Goal: Transaction & Acquisition: Purchase product/service

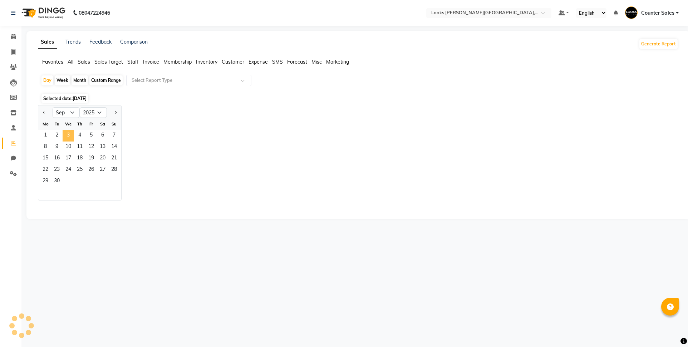
select select "9"
select select "2025"
click at [132, 63] on span "Staff" at bounding box center [132, 62] width 11 height 6
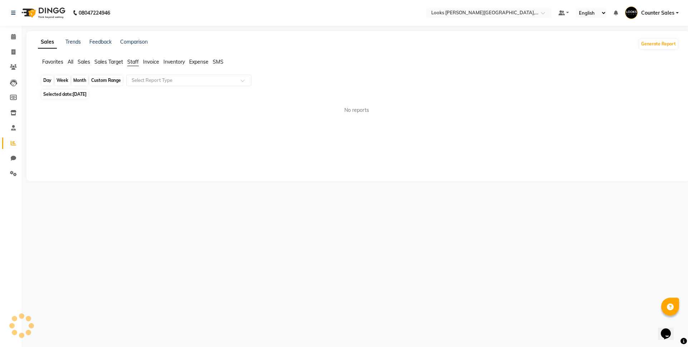
click at [47, 81] on div "Day" at bounding box center [47, 80] width 12 height 10
select select "9"
select select "2025"
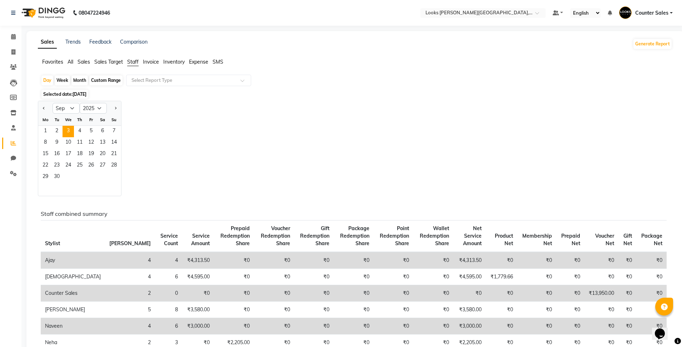
click at [66, 133] on span "3" at bounding box center [68, 131] width 11 height 11
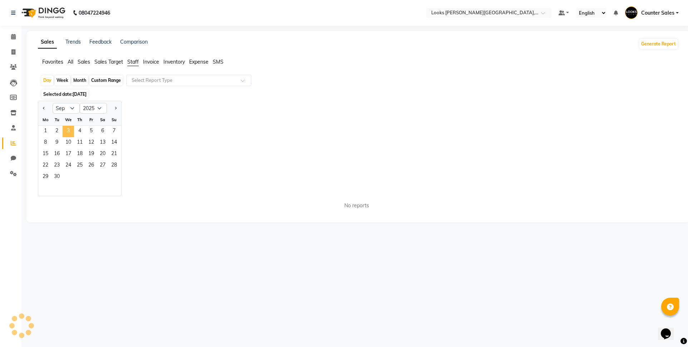
click at [68, 130] on span "3" at bounding box center [68, 131] width 11 height 11
click at [134, 62] on span "Staff" at bounding box center [132, 62] width 11 height 6
click at [45, 80] on div "Day" at bounding box center [47, 80] width 12 height 10
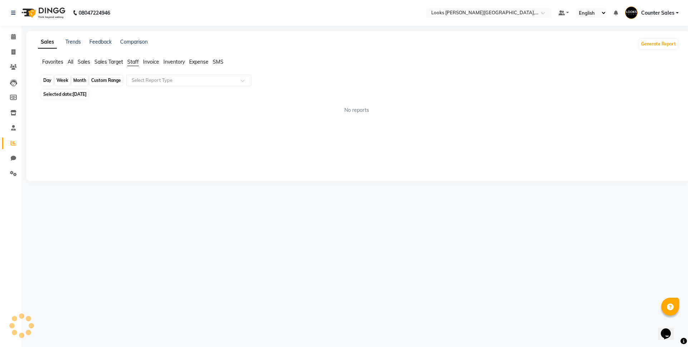
click at [47, 80] on div "Day" at bounding box center [47, 80] width 12 height 10
select select "9"
select select "2025"
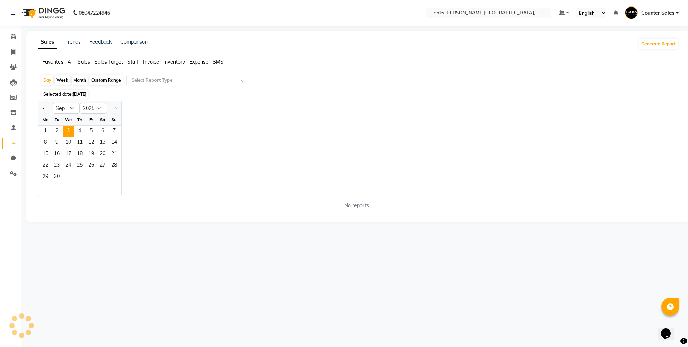
click at [69, 133] on span "3" at bounding box center [68, 131] width 11 height 11
click at [133, 63] on span "Staff" at bounding box center [132, 62] width 11 height 6
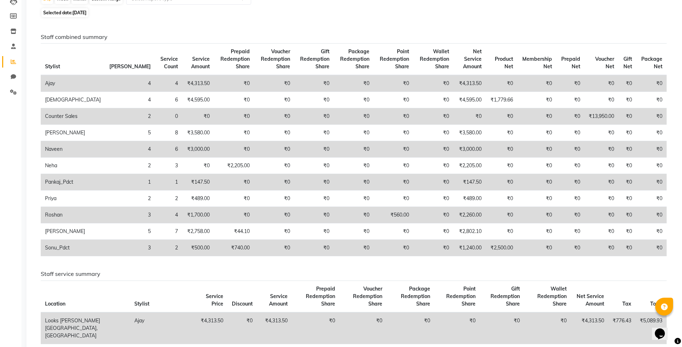
scroll to position [30, 0]
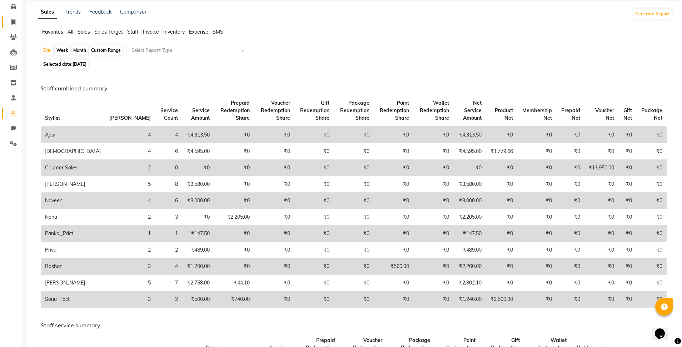
click at [13, 22] on icon at bounding box center [13, 21] width 4 height 5
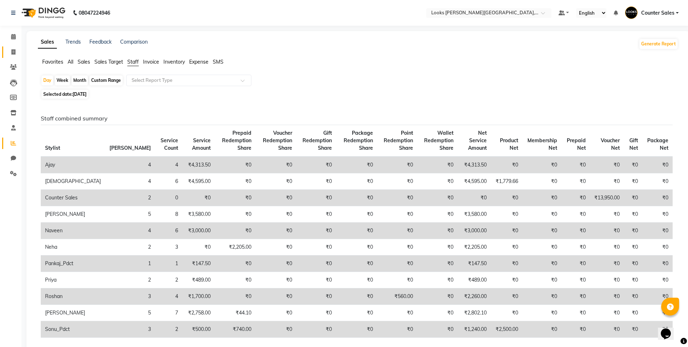
select select "service"
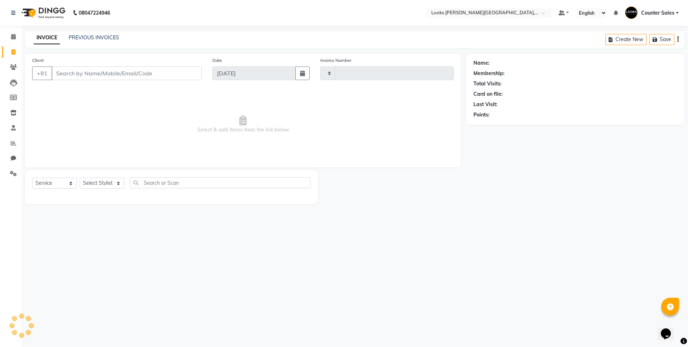
type input "5207"
select select "4385"
click at [116, 182] on select "Select Stylist Ajay [PERSON_NAME] [PERSON_NAME] Counter Sales [PERSON_NAME] Kri…" at bounding box center [102, 183] width 45 height 11
click at [114, 187] on select "Select Stylist Ajay [PERSON_NAME] [PERSON_NAME] Counter Sales [PERSON_NAME] Kri…" at bounding box center [102, 183] width 45 height 11
click at [112, 187] on select "Select Stylist Ajay [PERSON_NAME] [PERSON_NAME] Counter Sales [PERSON_NAME] Kri…" at bounding box center [102, 183] width 45 height 11
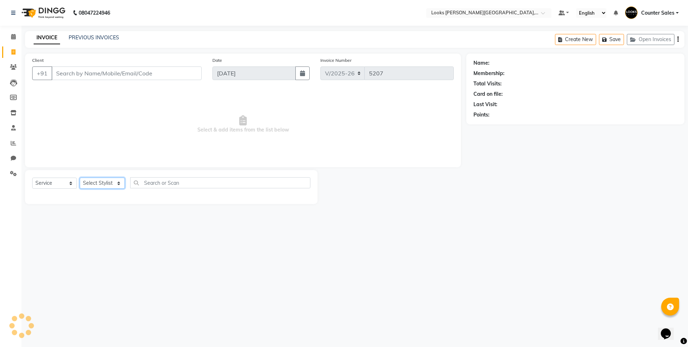
click at [117, 178] on select "Select Stylist Ajay [PERSON_NAME] [PERSON_NAME] Counter Sales [PERSON_NAME] Kri…" at bounding box center [102, 183] width 45 height 11
click at [114, 188] on select "Select Stylist Ajay [PERSON_NAME] [PERSON_NAME] Counter Sales [PERSON_NAME] Kri…" at bounding box center [102, 183] width 45 height 11
select select "51057"
click at [80, 178] on select "Select Stylist Ajay [PERSON_NAME] [PERSON_NAME] Counter Sales [PERSON_NAME] Kri…" at bounding box center [102, 183] width 45 height 11
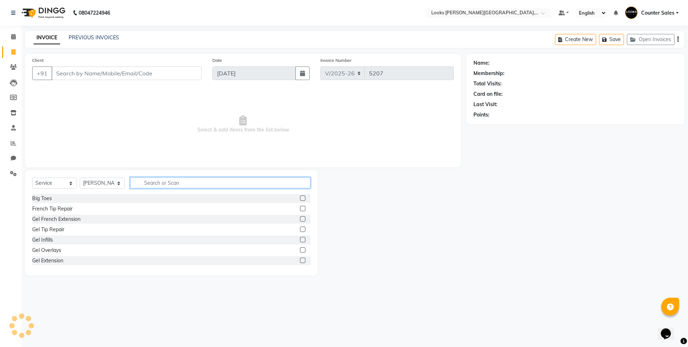
click at [198, 184] on input "text" at bounding box center [220, 182] width 180 height 11
type input "eye"
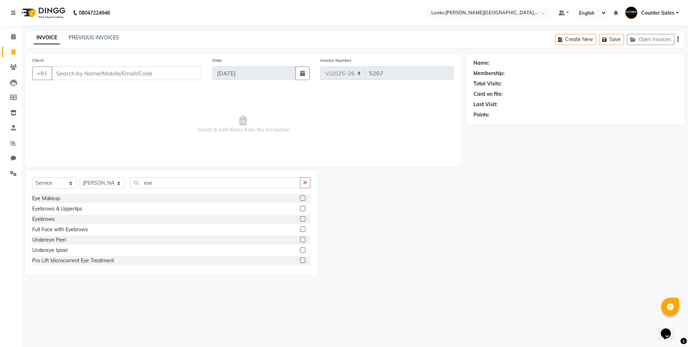
click at [300, 217] on label at bounding box center [302, 218] width 5 height 5
click at [300, 217] on input "checkbox" at bounding box center [302, 219] width 5 height 5
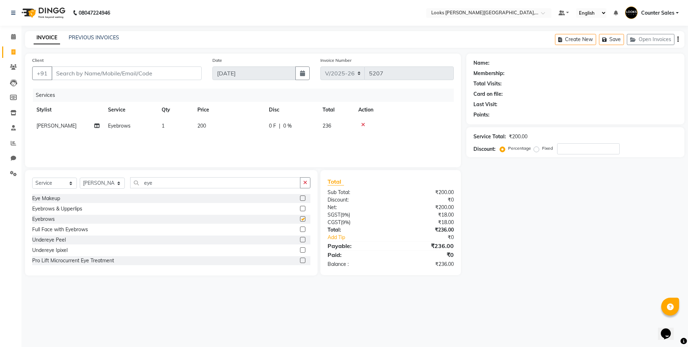
checkbox input "false"
click at [231, 133] on td "200" at bounding box center [228, 126] width 71 height 16
select select "51057"
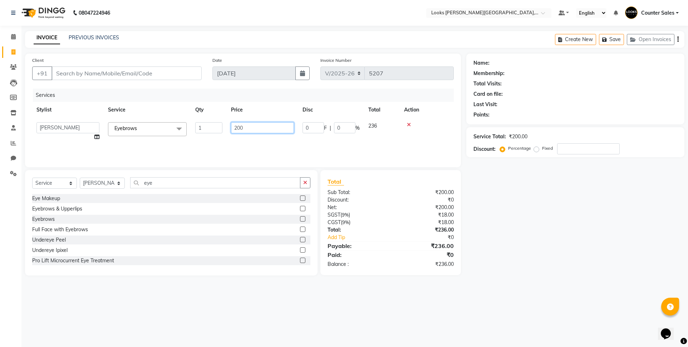
click at [253, 130] on input "200" at bounding box center [262, 127] width 63 height 11
type input "2"
click at [128, 74] on input "Client" at bounding box center [126, 73] width 150 height 14
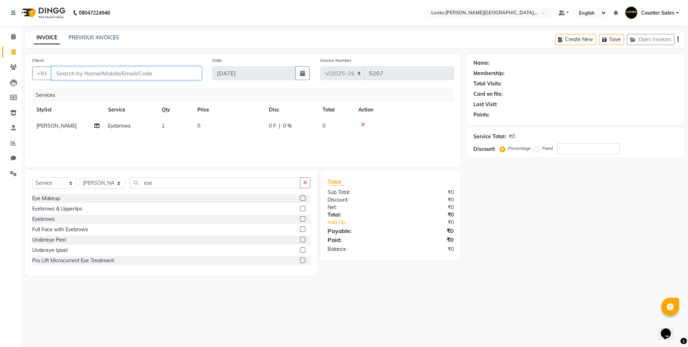
click at [142, 71] on input "Client" at bounding box center [126, 73] width 150 height 14
type input "9"
type input "0"
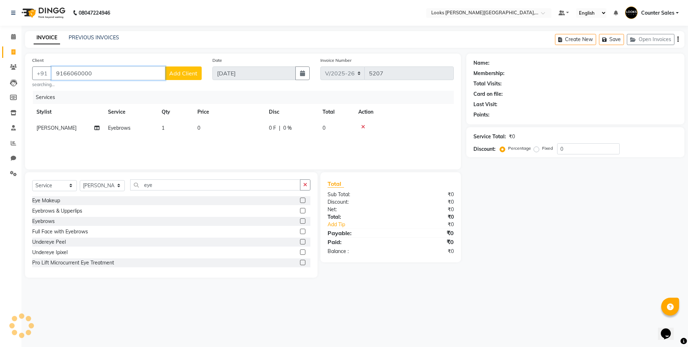
type input "9166060000"
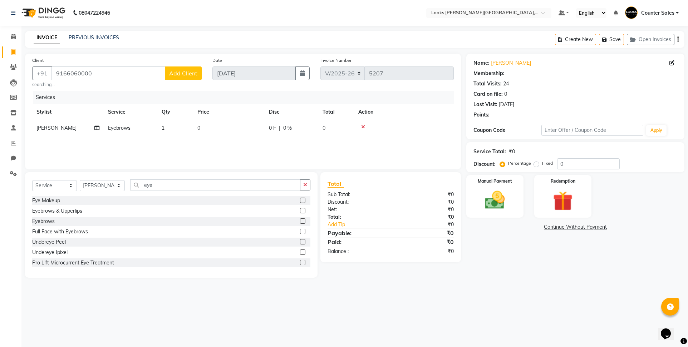
select select "1: Object"
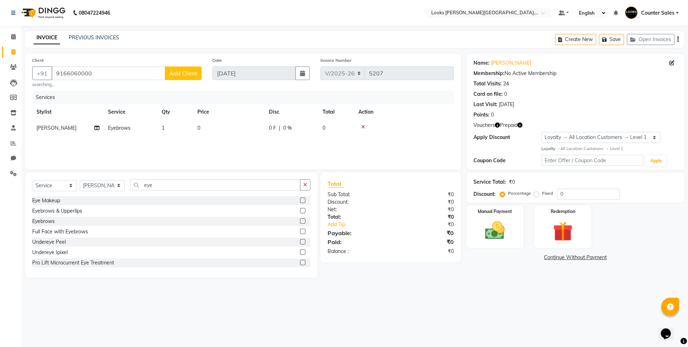
click at [214, 134] on td "0" at bounding box center [228, 128] width 71 height 16
select select "51057"
click at [236, 129] on input "0" at bounding box center [262, 129] width 63 height 11
type input "140"
click at [571, 232] on img at bounding box center [563, 232] width 34 height 26
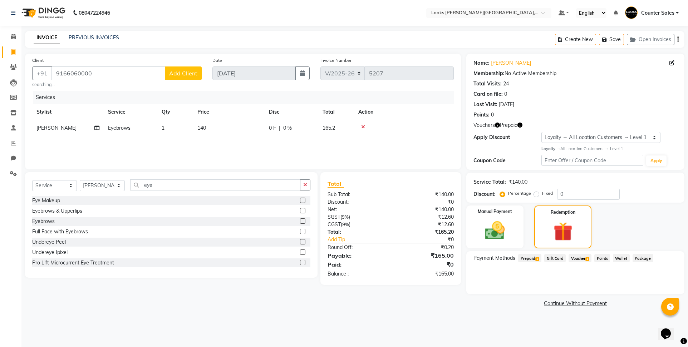
click at [533, 260] on span "Prepaid 1" at bounding box center [529, 258] width 23 height 8
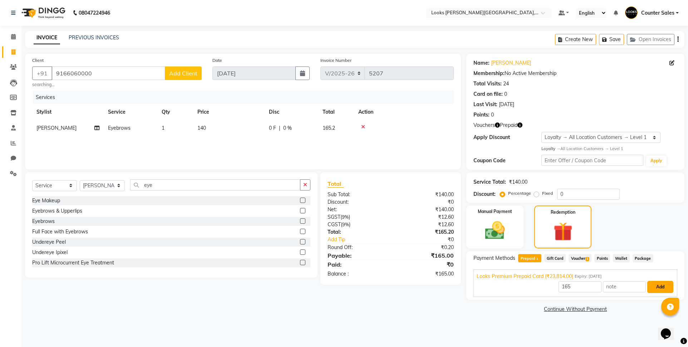
click at [656, 286] on button "Add" at bounding box center [660, 287] width 26 height 12
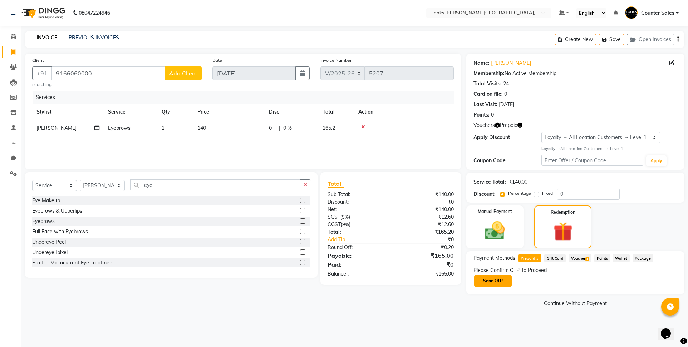
click at [503, 282] on button "Send OTP" at bounding box center [493, 281] width 38 height 12
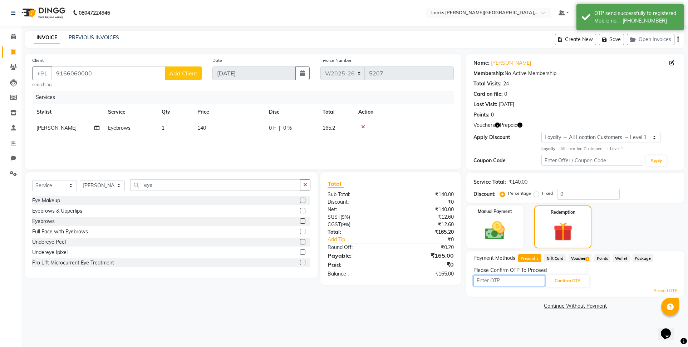
click at [503, 282] on input "text" at bounding box center [508, 280] width 71 height 11
click at [571, 281] on button "Confirm OTP" at bounding box center [568, 281] width 44 height 12
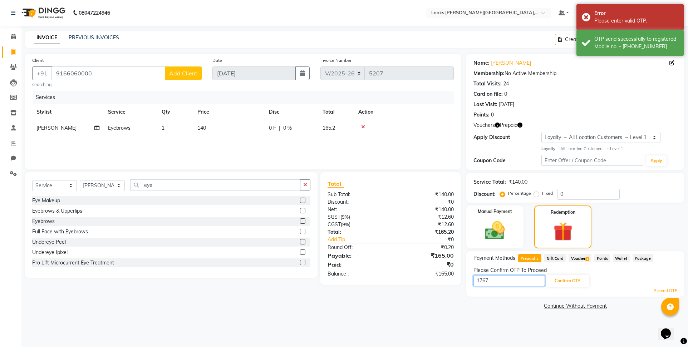
click at [503, 280] on input "1767" at bounding box center [508, 280] width 71 height 11
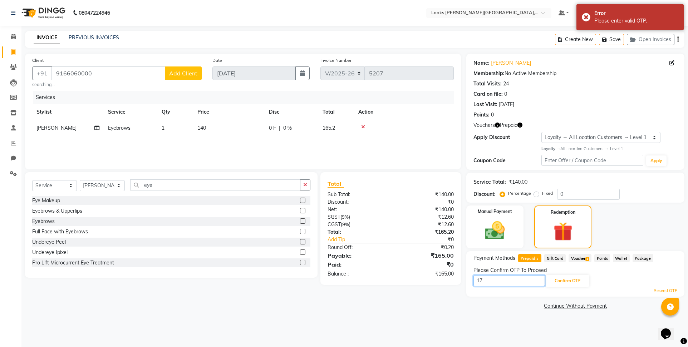
type input "1"
type input "7067"
click at [569, 282] on button "Confirm OTP" at bounding box center [568, 281] width 44 height 12
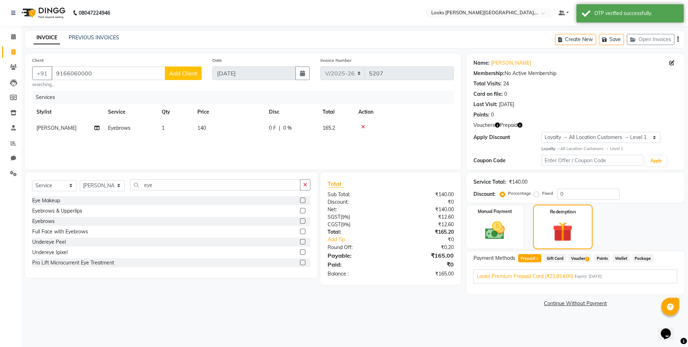
click at [537, 246] on div "Redemption" at bounding box center [562, 226] width 59 height 45
click at [527, 258] on span "Prepaid 1" at bounding box center [529, 258] width 23 height 8
click at [580, 258] on span "Voucher 1" at bounding box center [579, 258] width 23 height 8
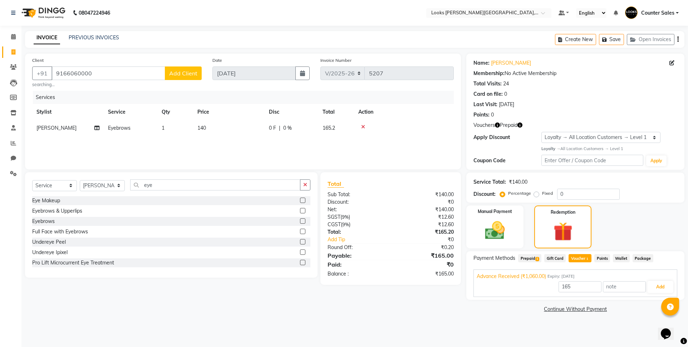
click at [528, 260] on span "Prepaid 1" at bounding box center [529, 258] width 23 height 8
click at [652, 289] on button "Add" at bounding box center [660, 287] width 26 height 12
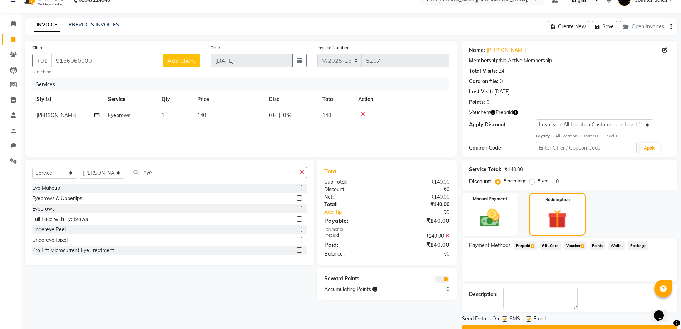
scroll to position [31, 0]
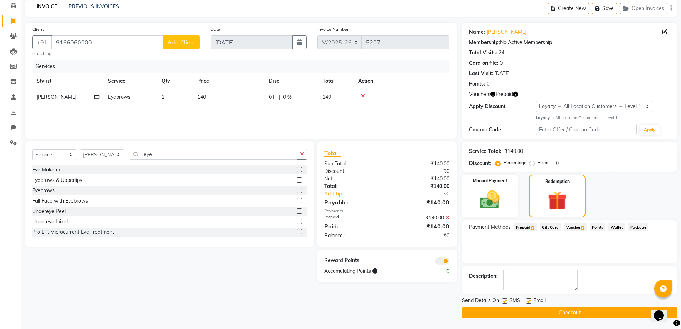
click at [590, 317] on button "Checkout" at bounding box center [570, 312] width 216 height 11
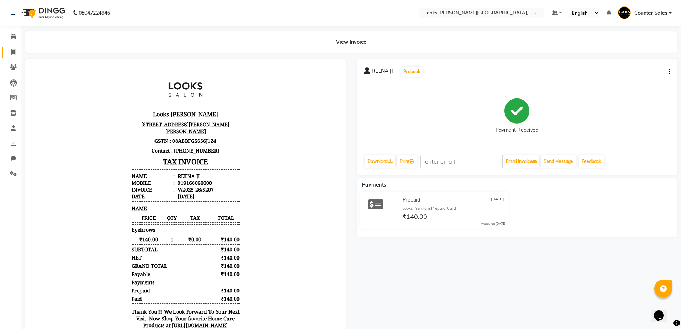
click at [4, 49] on link "Invoice" at bounding box center [10, 52] width 17 height 12
select select "service"
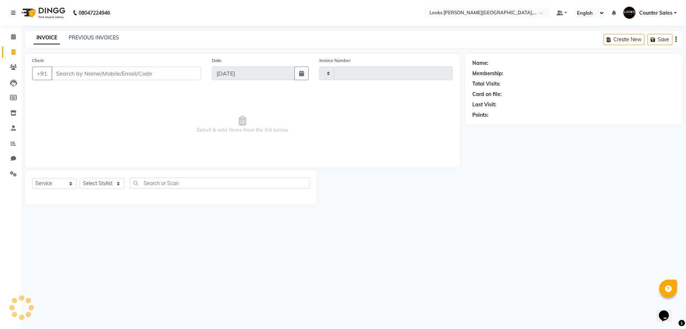
type input "5208"
select select "4385"
click at [11, 143] on icon at bounding box center [13, 142] width 5 height 5
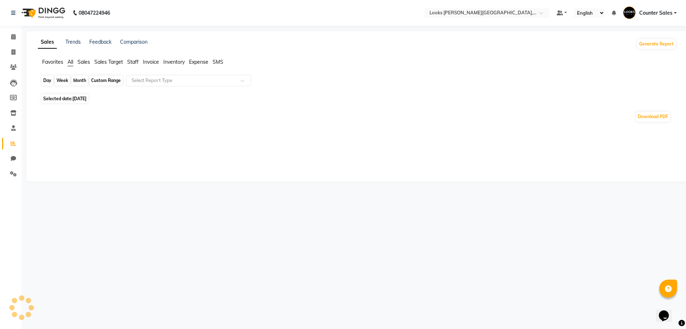
click at [48, 80] on div "Day" at bounding box center [47, 80] width 12 height 10
click at [131, 62] on span "Staff" at bounding box center [132, 62] width 11 height 6
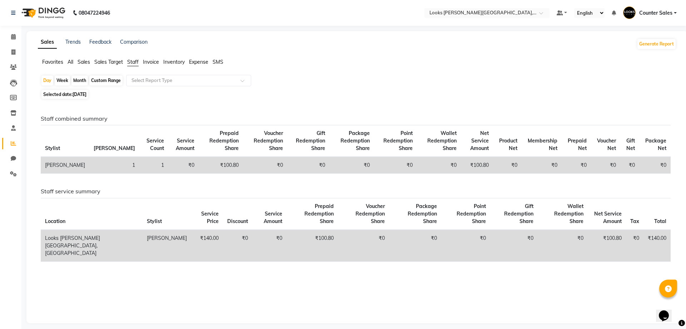
click at [73, 63] on span "All" at bounding box center [71, 62] width 6 height 6
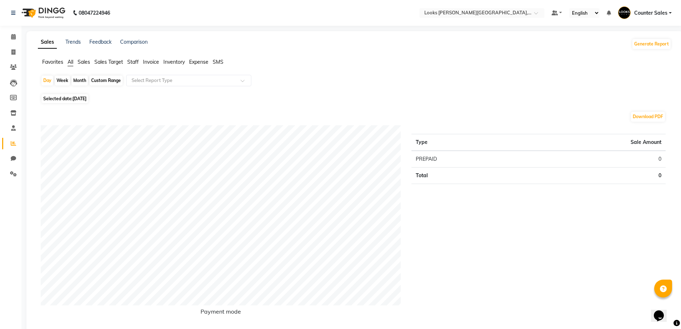
click at [114, 60] on span "Sales Target" at bounding box center [108, 62] width 29 height 6
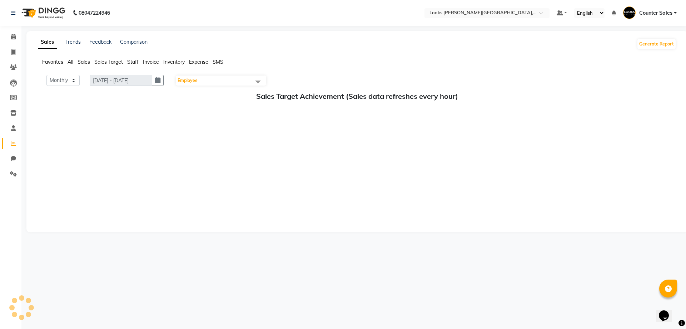
click at [133, 61] on span "Staff" at bounding box center [132, 62] width 11 height 6
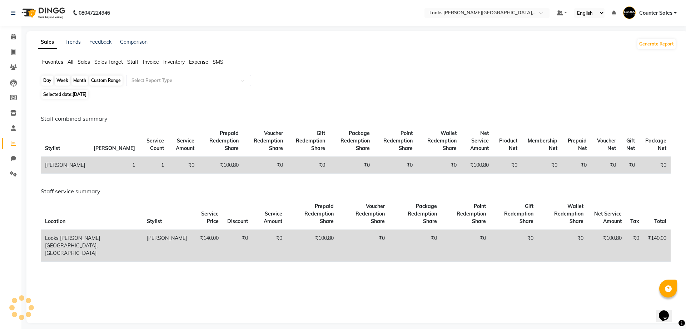
click at [50, 82] on div "Day" at bounding box center [47, 80] width 12 height 10
click at [44, 78] on div "Day" at bounding box center [47, 80] width 12 height 10
select select "9"
select select "2025"
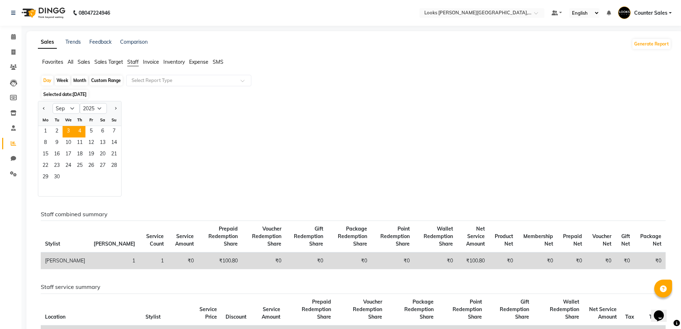
click at [68, 130] on span "3" at bounding box center [68, 131] width 11 height 11
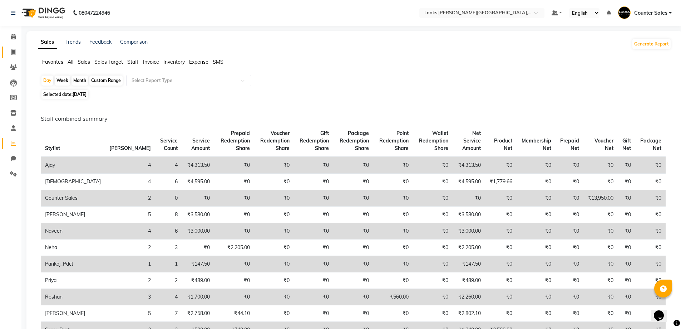
click at [14, 50] on icon at bounding box center [13, 51] width 4 height 5
select select "service"
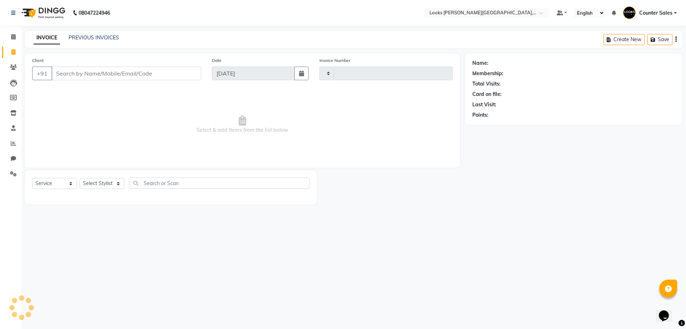
click at [105, 71] on input "Client" at bounding box center [126, 73] width 150 height 14
select select "4385"
type input "5208"
click at [92, 74] on input "Client" at bounding box center [126, 73] width 150 height 14
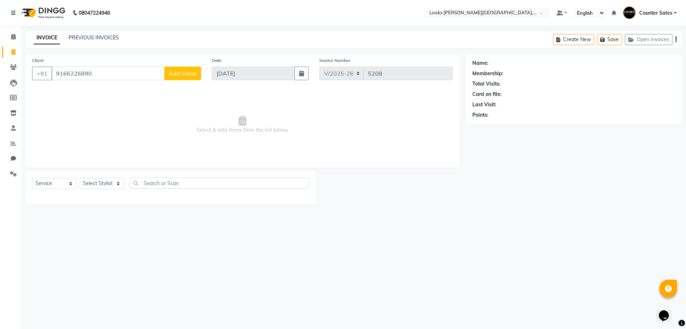
type input "9166226890"
click at [183, 74] on span "Add Client" at bounding box center [183, 73] width 28 height 7
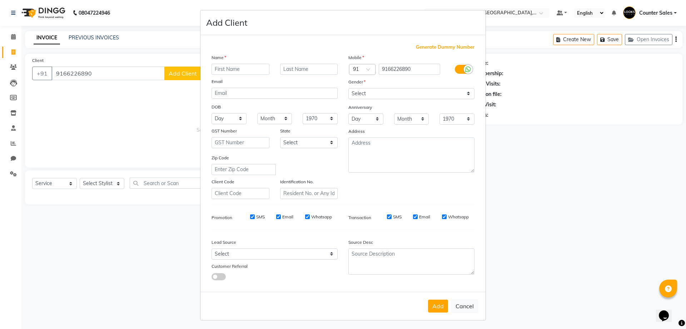
click at [231, 71] on input "text" at bounding box center [241, 69] width 58 height 11
type input "prashant"
click at [382, 95] on select "Select [DEMOGRAPHIC_DATA] [DEMOGRAPHIC_DATA] Other Prefer Not To Say" at bounding box center [412, 93] width 126 height 11
select select "[DEMOGRAPHIC_DATA]"
click at [349, 88] on select "Select [DEMOGRAPHIC_DATA] [DEMOGRAPHIC_DATA] Other Prefer Not To Say" at bounding box center [412, 93] width 126 height 11
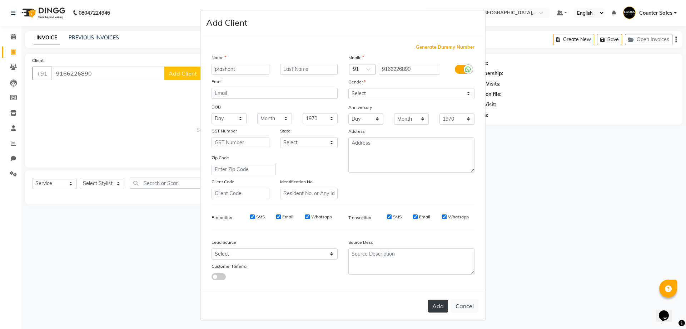
click at [432, 301] on button "Add" at bounding box center [438, 305] width 20 height 13
select select
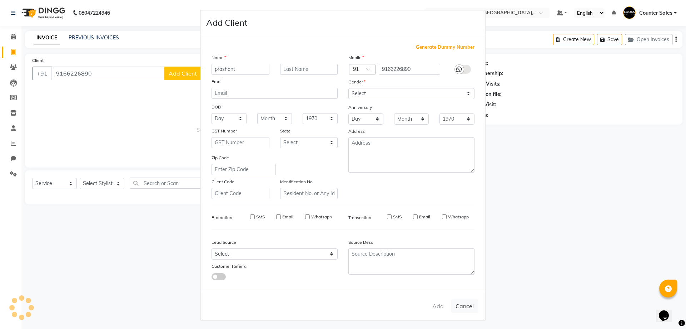
select select
checkbox input "false"
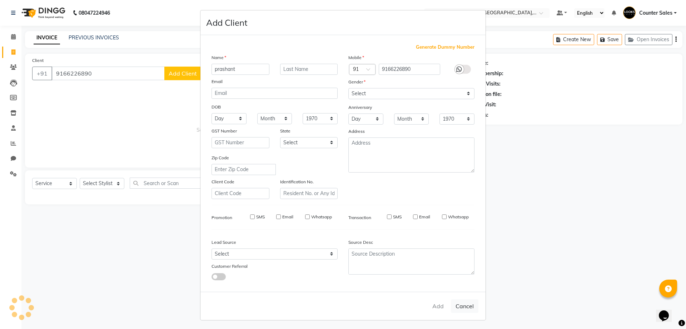
checkbox input "false"
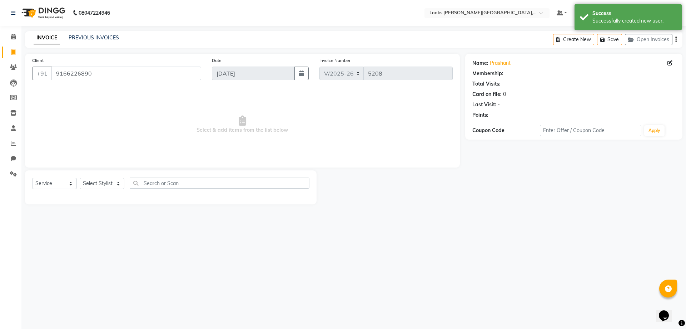
select select "1: Object"
click at [94, 181] on select "Select Stylist Ajay [PERSON_NAME] [PERSON_NAME] Counter Sales [PERSON_NAME] Kri…" at bounding box center [102, 183] width 45 height 11
select select "24197"
click at [80, 178] on select "Select Stylist Ajay [PERSON_NAME] [PERSON_NAME] Counter Sales [PERSON_NAME] Kri…" at bounding box center [102, 183] width 45 height 11
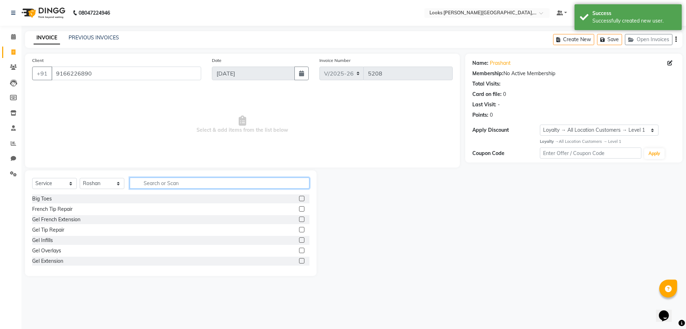
click at [163, 182] on input "text" at bounding box center [220, 182] width 180 height 11
type input "cut"
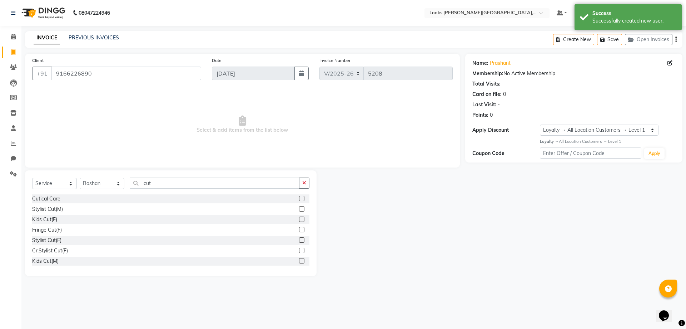
click at [299, 198] on label at bounding box center [301, 198] width 5 height 5
click at [299, 198] on input "checkbox" at bounding box center [301, 198] width 5 height 5
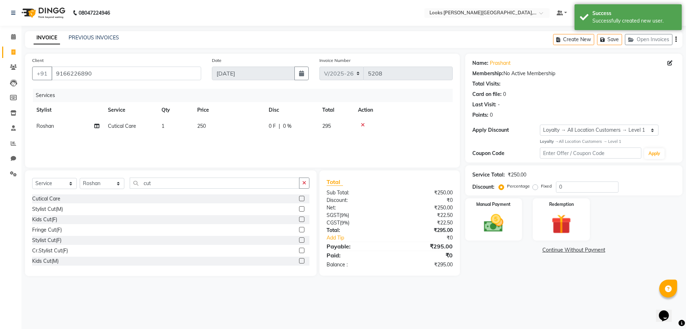
click at [299, 198] on label at bounding box center [301, 198] width 5 height 5
click at [299, 198] on input "checkbox" at bounding box center [301, 198] width 5 height 5
checkbox input "true"
click at [299, 209] on label at bounding box center [301, 208] width 5 height 5
click at [299, 209] on input "checkbox" at bounding box center [301, 209] width 5 height 5
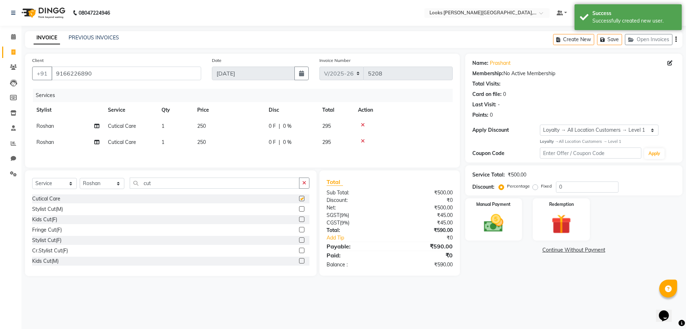
checkbox input "true"
checkbox input "false"
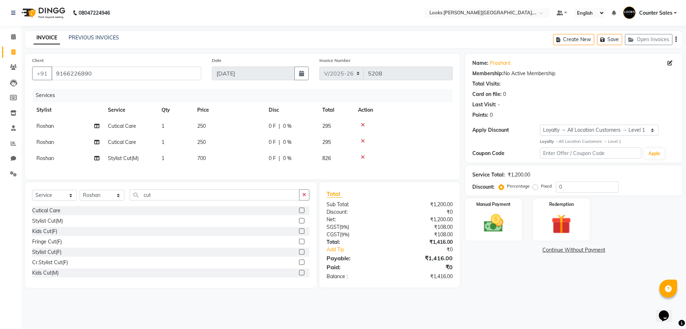
checkbox input "false"
click at [362, 139] on icon at bounding box center [363, 140] width 4 height 5
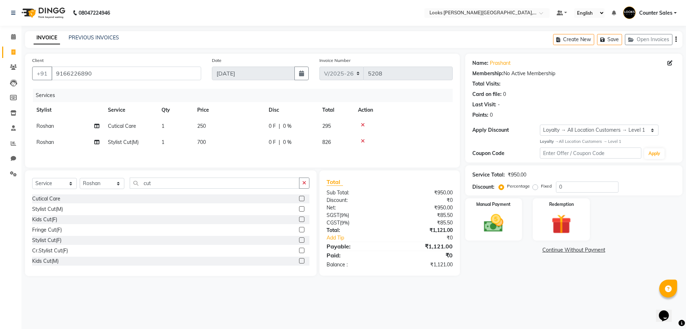
click at [363, 124] on icon at bounding box center [363, 124] width 4 height 5
click at [94, 186] on select "Select Stylist Ajay [PERSON_NAME] [PERSON_NAME] Counter Sales [PERSON_NAME] Kri…" at bounding box center [102, 183] width 45 height 11
select select "24204"
click at [80, 178] on select "Select Stylist Ajay [PERSON_NAME] [PERSON_NAME] Counter Sales [PERSON_NAME] Kri…" at bounding box center [102, 183] width 45 height 11
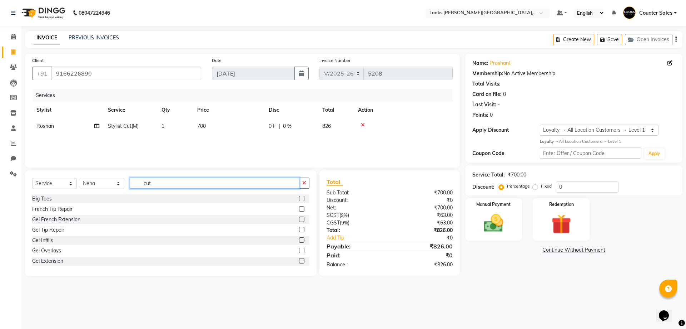
click at [171, 181] on input "cut" at bounding box center [215, 182] width 170 height 11
type input "c"
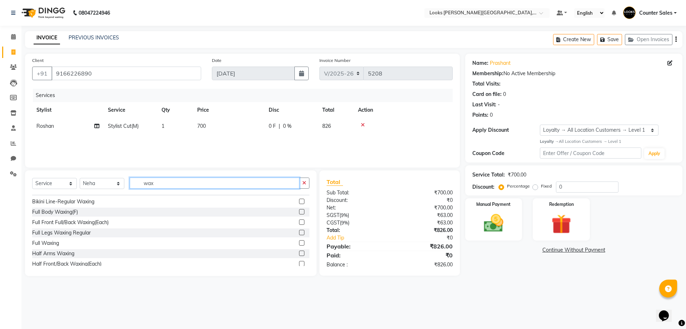
scroll to position [30, 0]
type input "wax"
click at [299, 241] on label at bounding box center [301, 240] width 5 height 5
click at [299, 241] on input "checkbox" at bounding box center [301, 241] width 5 height 5
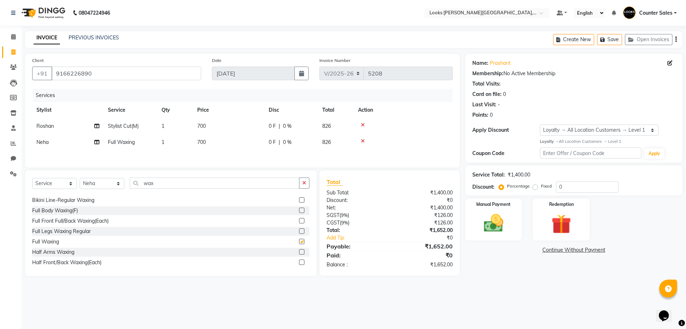
click at [220, 139] on td "700" at bounding box center [228, 142] width 71 height 16
checkbox input "false"
select select "24204"
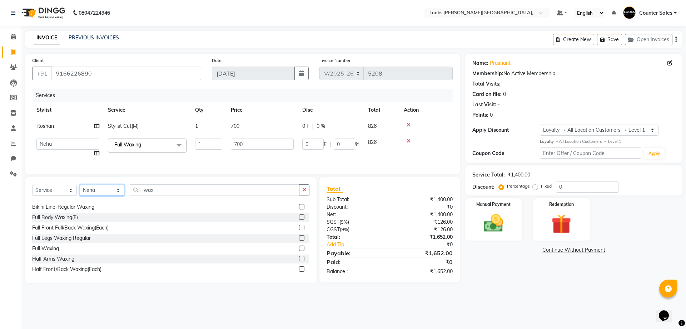
click at [106, 196] on select "Select Stylist Ajay [PERSON_NAME] [PERSON_NAME] Counter Sales [PERSON_NAME] Kri…" at bounding box center [102, 189] width 45 height 11
select select "24205"
click at [80, 190] on select "Select Stylist Ajay [PERSON_NAME] [PERSON_NAME] Counter Sales [PERSON_NAME] Kri…" at bounding box center [102, 189] width 45 height 11
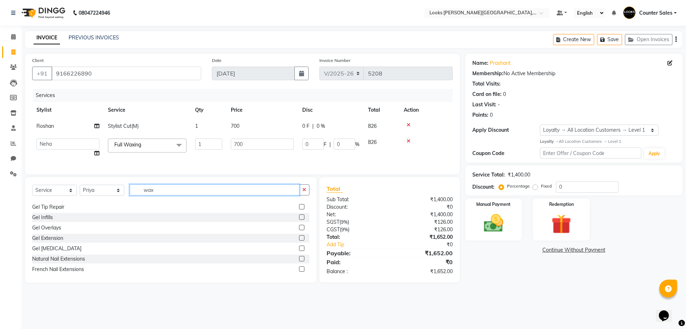
click at [199, 195] on input "wax" at bounding box center [215, 189] width 170 height 11
type input "w"
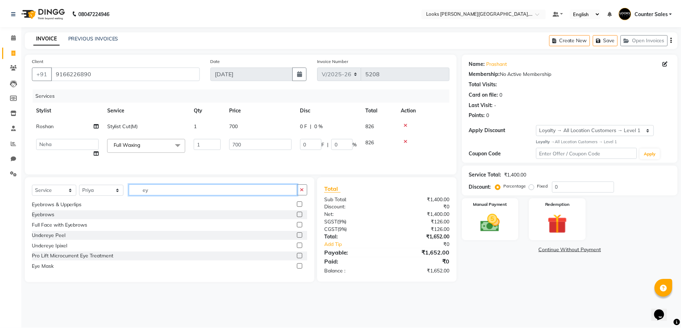
scroll to position [11, 0]
type input "eye"
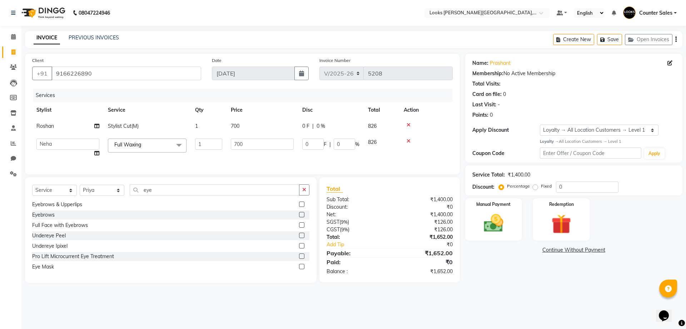
click at [299, 227] on label at bounding box center [301, 224] width 5 height 5
click at [299, 227] on input "checkbox" at bounding box center [301, 225] width 5 height 5
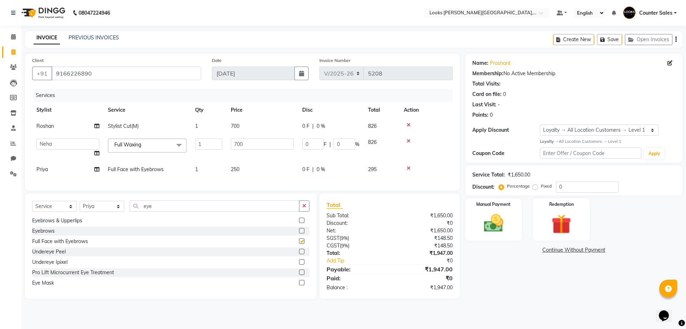
checkbox input "false"
click at [252, 162] on td "250" at bounding box center [262, 169] width 71 height 16
select select "24205"
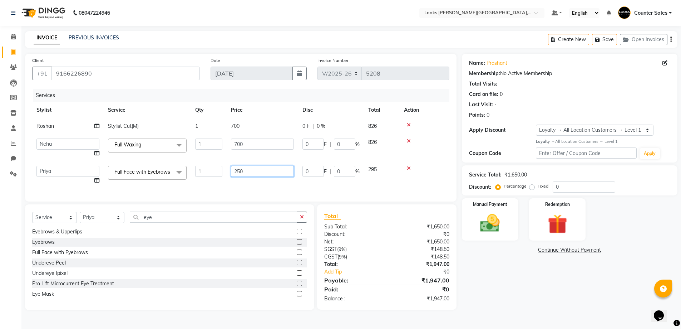
click at [260, 169] on input "250" at bounding box center [262, 171] width 63 height 11
type input "210"
click at [487, 214] on img at bounding box center [490, 222] width 33 height 23
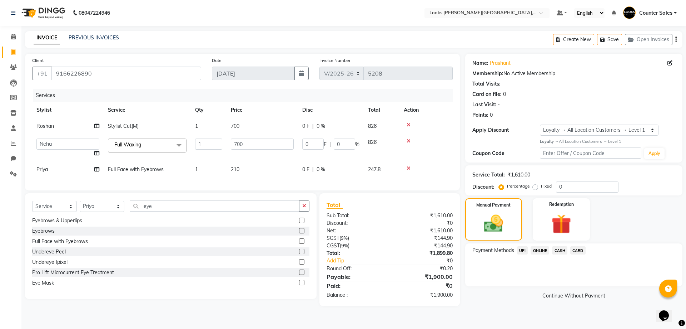
click at [557, 248] on span "CASH" at bounding box center [559, 250] width 15 height 8
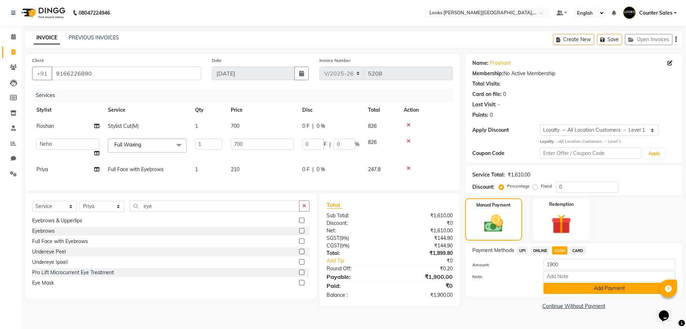
click at [598, 288] on button "Add Payment" at bounding box center [610, 287] width 132 height 11
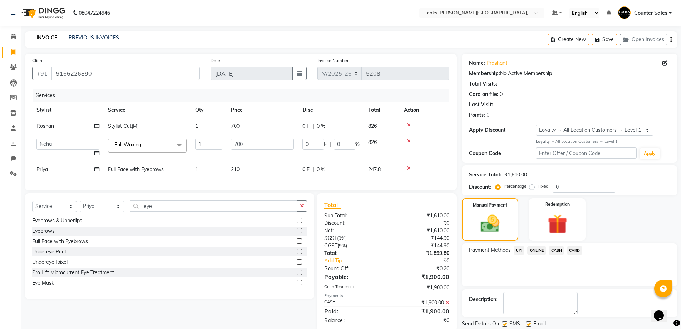
scroll to position [54, 0]
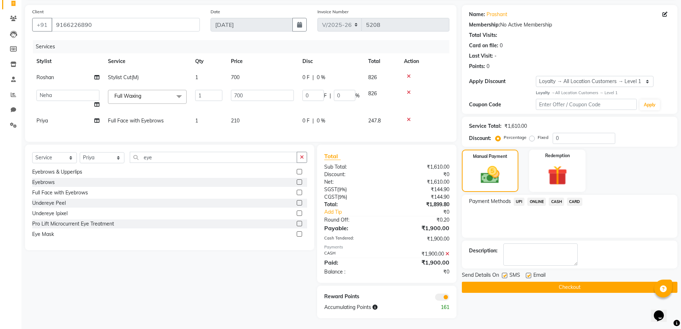
click at [581, 286] on button "Checkout" at bounding box center [570, 286] width 216 height 11
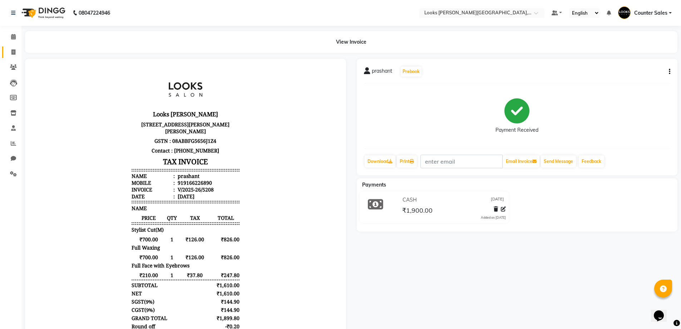
click at [15, 53] on icon at bounding box center [13, 51] width 4 height 5
select select "service"
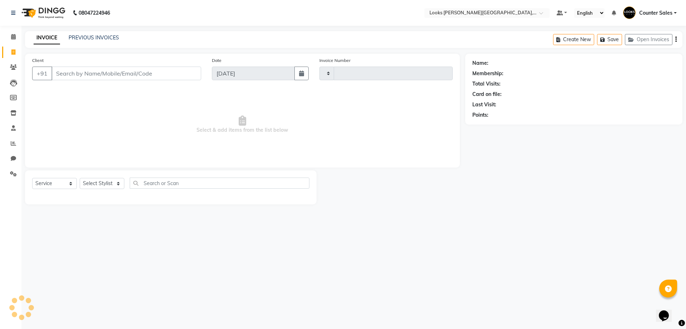
type input "5209"
select select "4385"
click at [13, 143] on icon at bounding box center [13, 142] width 5 height 5
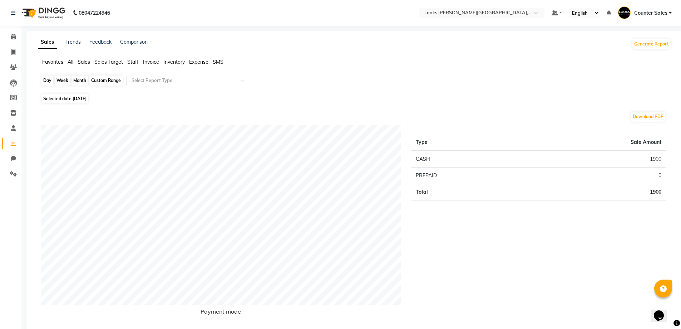
click at [49, 79] on div "Day" at bounding box center [47, 80] width 12 height 10
select select "9"
select select "2025"
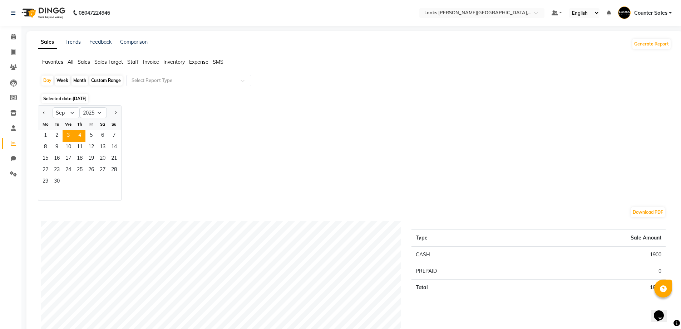
click at [68, 133] on span "3" at bounding box center [68, 135] width 11 height 11
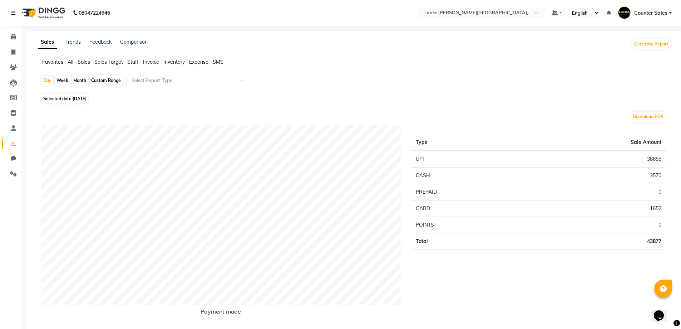
click at [131, 63] on span "Staff" at bounding box center [132, 62] width 11 height 6
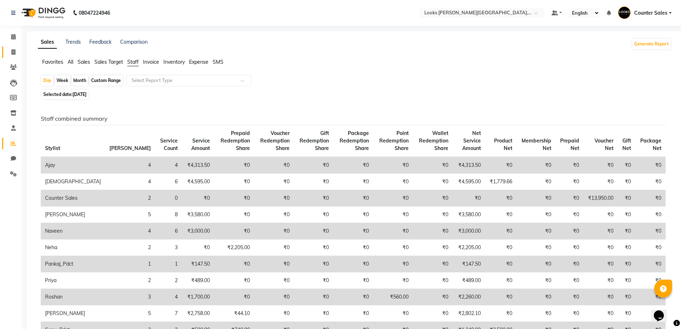
click at [15, 49] on icon at bounding box center [13, 51] width 4 height 5
select select "service"
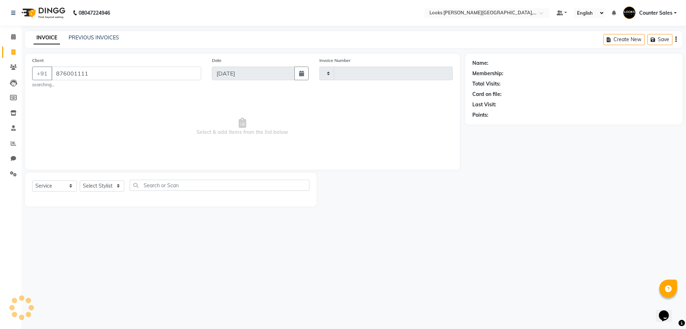
type input "8760011111"
type input "5209"
select select "4385"
type input "8760011111"
click at [180, 70] on span "Add Client" at bounding box center [183, 73] width 28 height 7
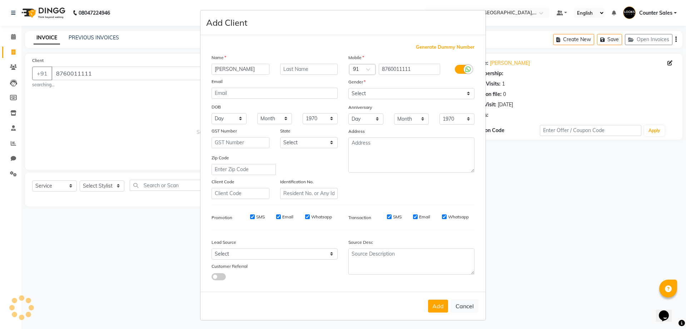
type input "[PERSON_NAME]"
click at [381, 92] on select "Select [DEMOGRAPHIC_DATA] [DEMOGRAPHIC_DATA] Other Prefer Not To Say" at bounding box center [412, 93] width 126 height 11
select select "[DEMOGRAPHIC_DATA]"
click at [349, 88] on select "Select [DEMOGRAPHIC_DATA] [DEMOGRAPHIC_DATA] Other Prefer Not To Say" at bounding box center [412, 93] width 126 height 11
click at [435, 303] on button "Add" at bounding box center [438, 305] width 20 height 13
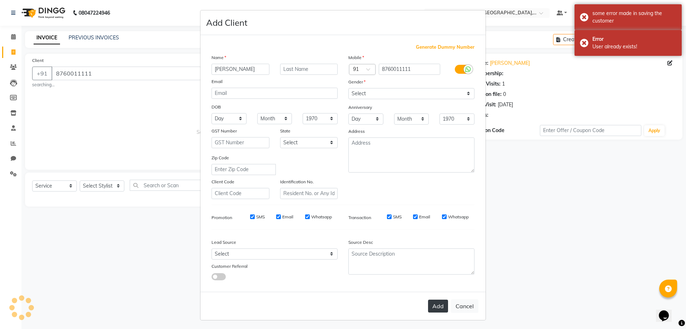
select select "1: Object"
click at [431, 304] on button "Add" at bounding box center [438, 305] width 20 height 13
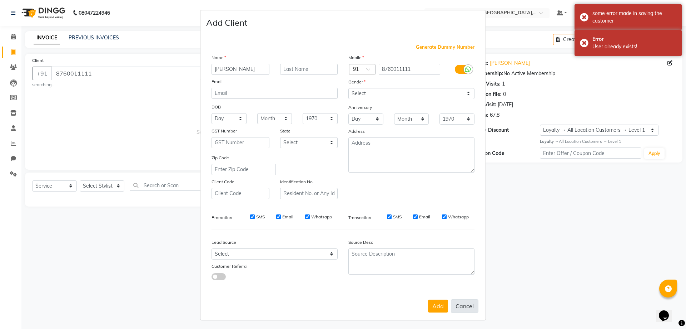
click at [454, 306] on button "Cancel" at bounding box center [465, 306] width 28 height 14
select select
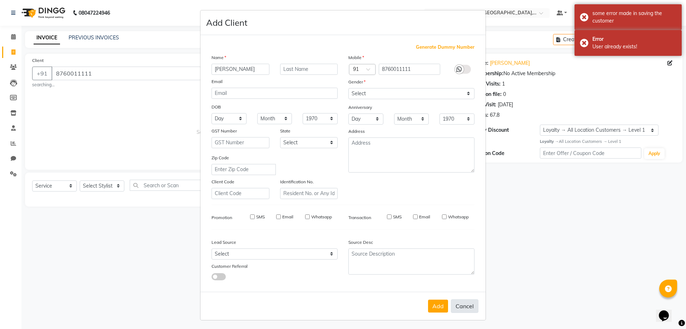
select select
checkbox input "false"
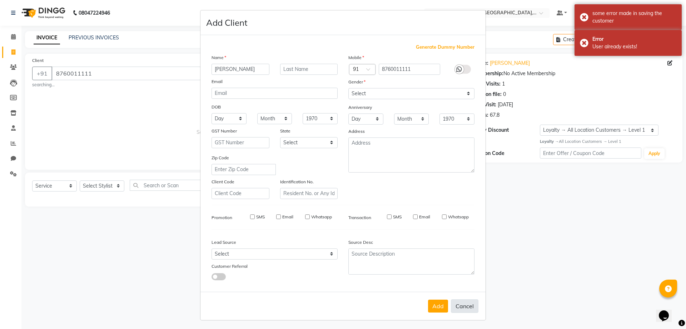
checkbox input "false"
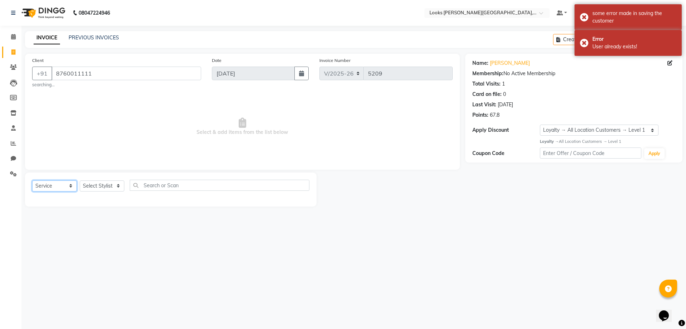
click at [64, 190] on select "Select Service Product Membership Package Voucher Prepaid Gift Card" at bounding box center [54, 185] width 45 height 11
select select "P"
click at [32, 180] on select "Select Service Product Membership Package Voucher Prepaid Gift Card" at bounding box center [54, 185] width 45 height 11
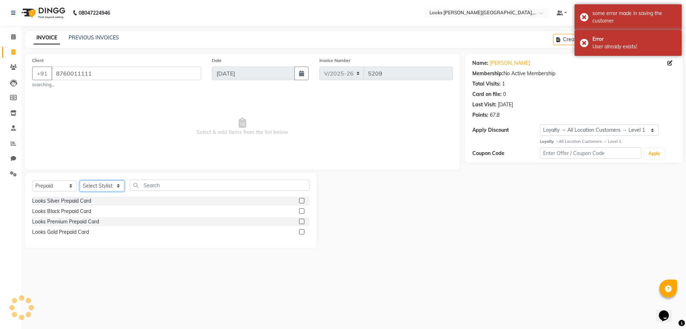
click at [107, 186] on select "Select Stylist" at bounding box center [102, 185] width 45 height 11
click at [111, 186] on select "Select Stylist" at bounding box center [102, 185] width 45 height 11
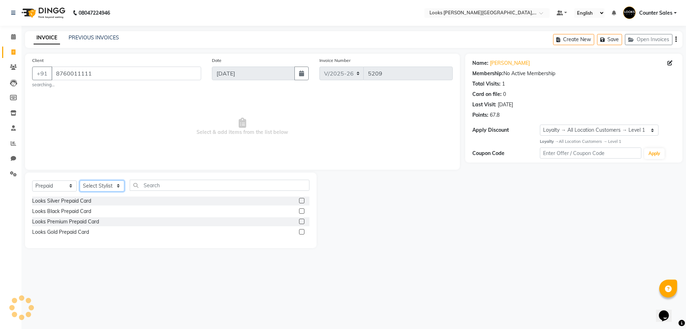
click at [116, 186] on select "Select Stylist" at bounding box center [102, 185] width 45 height 11
click at [80, 180] on select "Select Stylist Ajay [PERSON_NAME] [PERSON_NAME] Counter Sales [PERSON_NAME] Kri…" at bounding box center [102, 185] width 45 height 11
click at [105, 184] on select "Select Stylist Ajay [PERSON_NAME] [PERSON_NAME] Counter Sales [PERSON_NAME] Kri…" at bounding box center [102, 185] width 45 height 11
select select "24148"
click at [80, 180] on select "Select Stylist Ajay [PERSON_NAME] [PERSON_NAME] Counter Sales [PERSON_NAME] Kri…" at bounding box center [102, 185] width 45 height 11
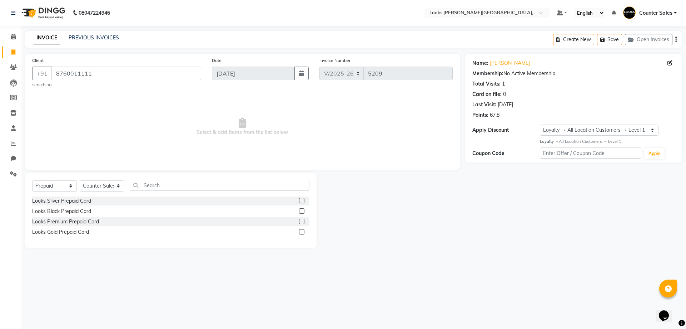
click at [301, 208] on label at bounding box center [301, 210] width 5 height 5
click at [301, 209] on input "checkbox" at bounding box center [301, 211] width 5 height 5
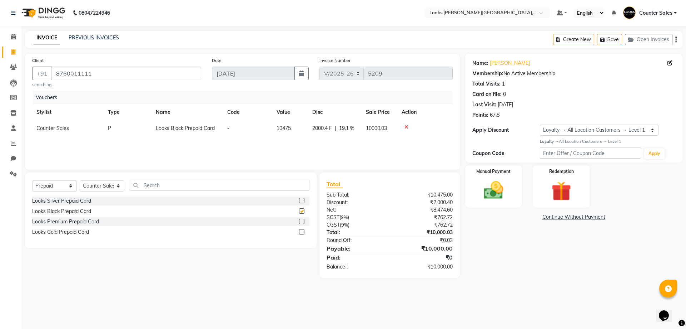
checkbox input "false"
click at [405, 127] on icon at bounding box center [407, 126] width 4 height 5
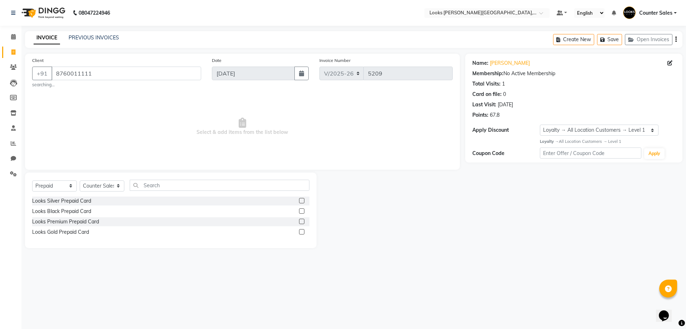
click at [302, 199] on label at bounding box center [301, 200] width 5 height 5
click at [302, 199] on input "checkbox" at bounding box center [301, 200] width 5 height 5
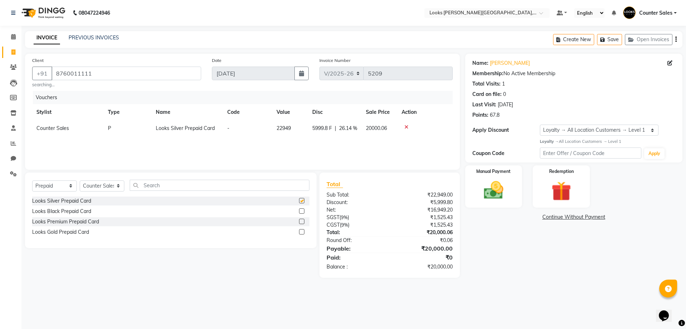
checkbox input "false"
click at [502, 192] on img at bounding box center [493, 190] width 33 height 24
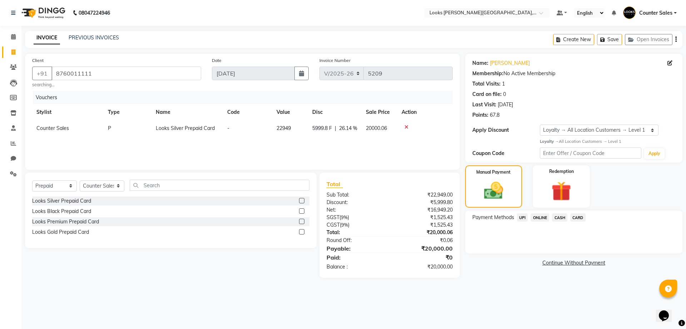
click at [522, 217] on span "UPI" at bounding box center [522, 217] width 11 height 8
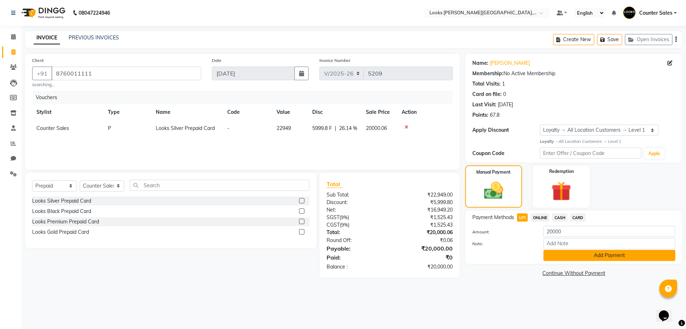
click at [566, 261] on button "Add Payment" at bounding box center [610, 255] width 132 height 11
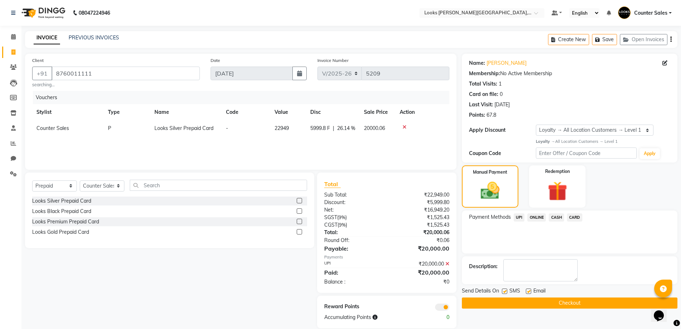
click at [577, 305] on button "Checkout" at bounding box center [570, 302] width 216 height 11
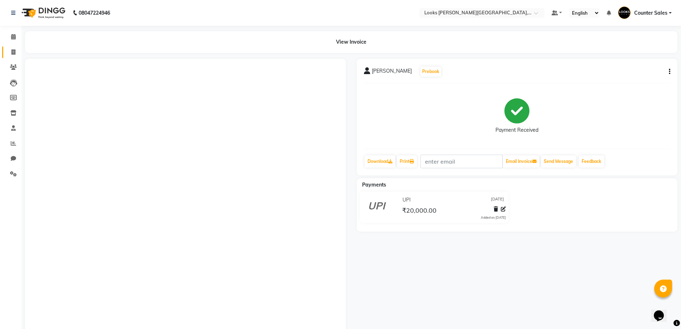
click at [15, 52] on icon at bounding box center [13, 51] width 4 height 5
select select "service"
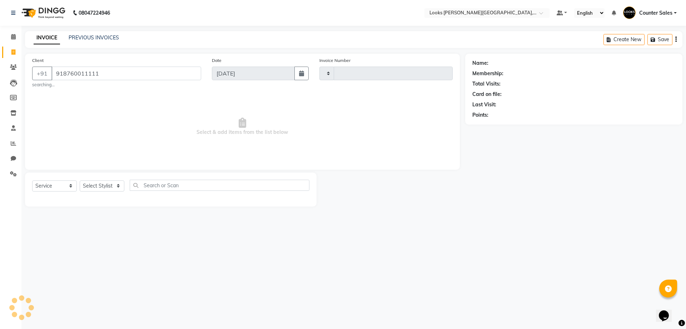
type input "918760011111"
click at [110, 181] on select "Select Stylist" at bounding box center [102, 185] width 45 height 11
click at [110, 189] on select "Select Stylist" at bounding box center [102, 185] width 45 height 11
click at [110, 180] on select "Select Stylist" at bounding box center [102, 185] width 45 height 11
click at [109, 185] on select "Select Stylist" at bounding box center [102, 185] width 45 height 11
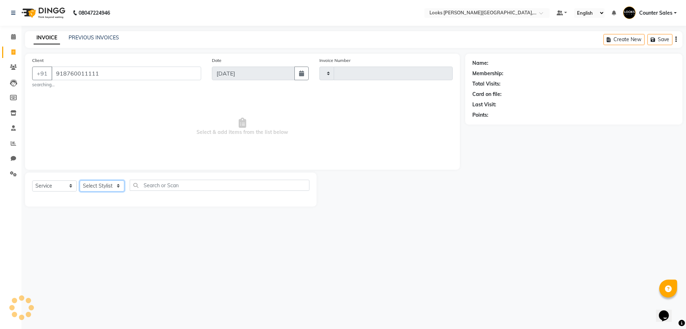
click at [114, 182] on select "Select Stylist" at bounding box center [102, 185] width 45 height 11
click at [119, 188] on select "Select Stylist" at bounding box center [102, 185] width 45 height 11
click at [120, 190] on select "Select Stylist" at bounding box center [102, 185] width 45 height 11
type input "5210"
select select "4385"
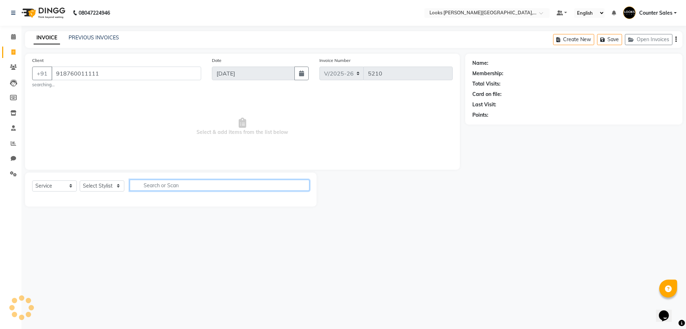
click at [166, 183] on input "text" at bounding box center [220, 184] width 180 height 11
type input "d"
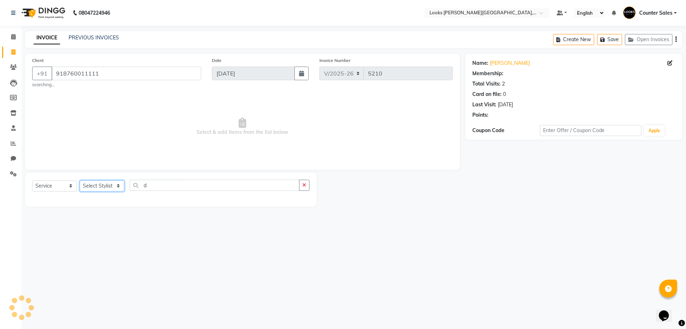
click at [113, 187] on select "Select Stylist" at bounding box center [102, 185] width 45 height 11
click at [106, 186] on select "Select Stylist" at bounding box center [102, 185] width 45 height 11
select select "1: Object"
click at [96, 184] on select "Select Stylist" at bounding box center [102, 185] width 45 height 11
click at [109, 184] on select "Select Stylist" at bounding box center [102, 185] width 45 height 11
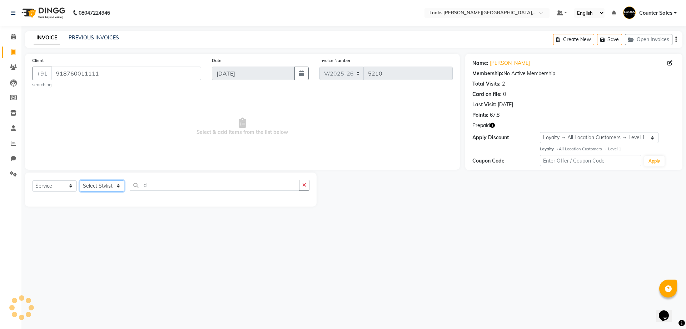
click at [108, 185] on select "Select Stylist" at bounding box center [102, 185] width 45 height 11
click at [111, 188] on select "Select Stylist" at bounding box center [102, 185] width 45 height 11
click at [171, 188] on input "d" at bounding box center [215, 184] width 170 height 11
click at [107, 188] on select "Select Stylist" at bounding box center [102, 185] width 45 height 11
select select "88118"
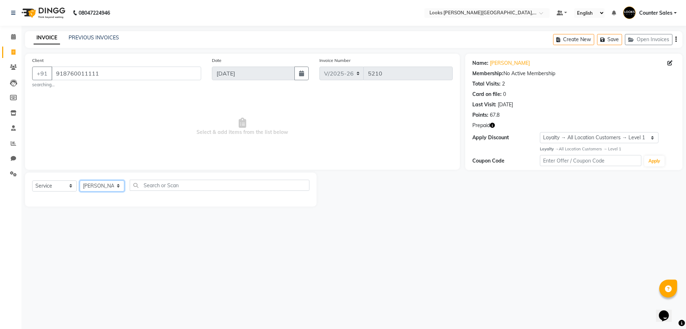
click at [80, 180] on select "Select Stylist Ajay [PERSON_NAME] [PERSON_NAME] Counter Sales [PERSON_NAME] Kri…" at bounding box center [102, 185] width 45 height 11
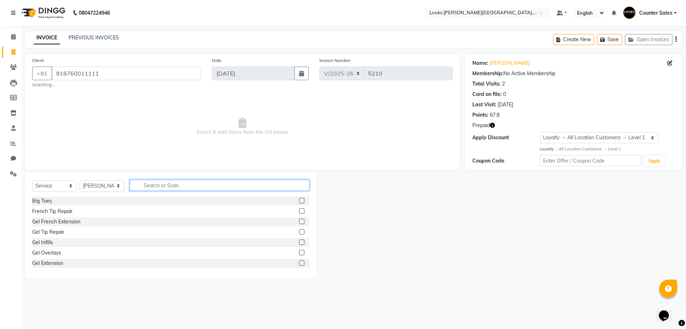
click at [169, 190] on input "text" at bounding box center [220, 184] width 180 height 11
type input "d"
click at [299, 242] on label at bounding box center [301, 241] width 5 height 5
click at [299, 242] on input "checkbox" at bounding box center [301, 242] width 5 height 5
checkbox input "true"
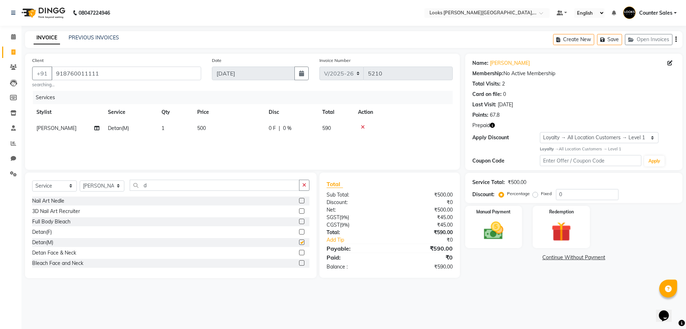
click at [233, 130] on td "500" at bounding box center [228, 128] width 71 height 16
select select "88118"
click at [260, 132] on input "500" at bounding box center [262, 129] width 63 height 11
checkbox input "false"
type input "5"
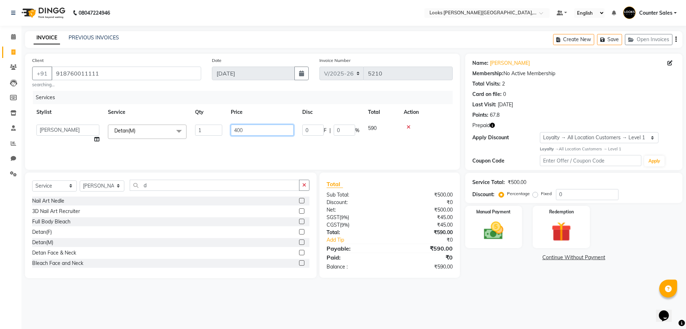
type input "4000"
click at [179, 186] on input "d" at bounding box center [215, 184] width 170 height 11
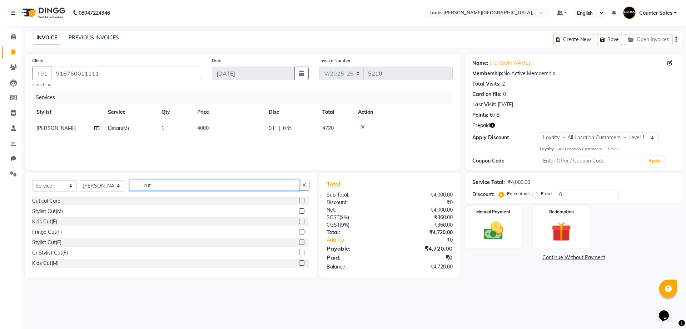
type input "cut"
click at [299, 221] on label at bounding box center [301, 220] width 5 height 5
click at [299, 221] on input "checkbox" at bounding box center [301, 221] width 5 height 5
click at [223, 144] on td "600" at bounding box center [228, 144] width 71 height 16
checkbox input "false"
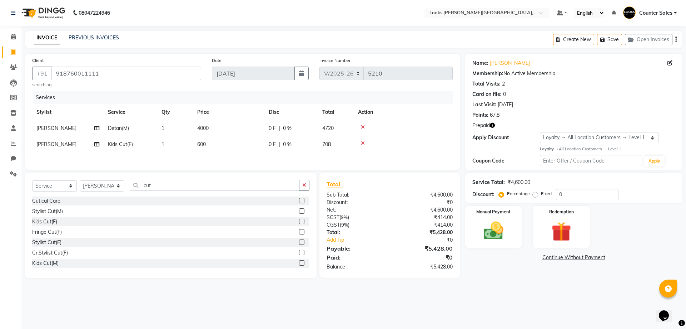
select select "88118"
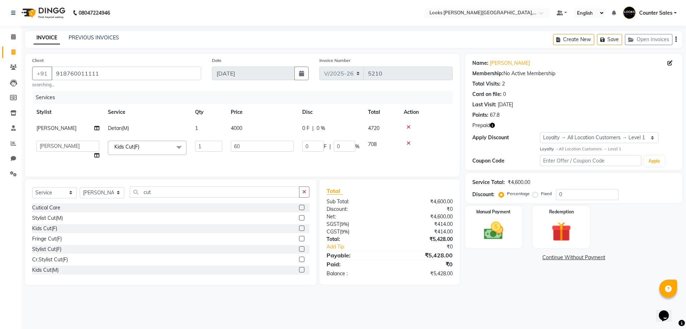
type input "6"
type input "700"
click at [478, 291] on div "08047224946 Select Location × Looks [PERSON_NAME][GEOGRAPHIC_DATA], Jaipur Defa…" at bounding box center [343, 164] width 686 height 329
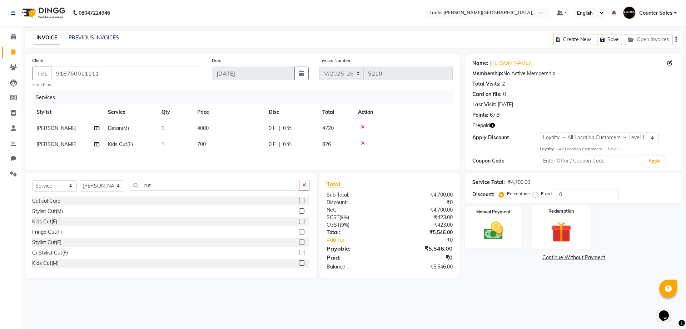
click at [571, 225] on img at bounding box center [561, 231] width 33 height 25
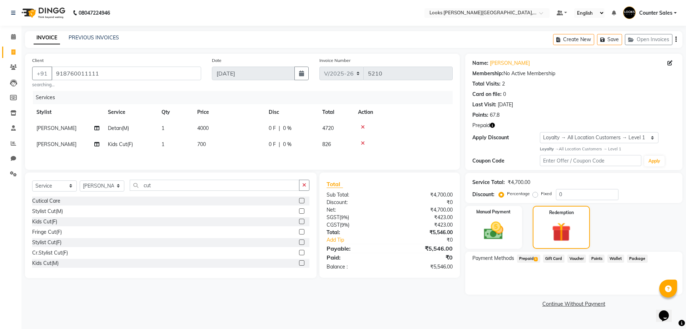
click at [522, 261] on span "Prepaid 1" at bounding box center [528, 258] width 23 height 8
click at [655, 285] on button "Add" at bounding box center [659, 287] width 26 height 12
click at [497, 281] on button "Send OTP" at bounding box center [492, 281] width 38 height 12
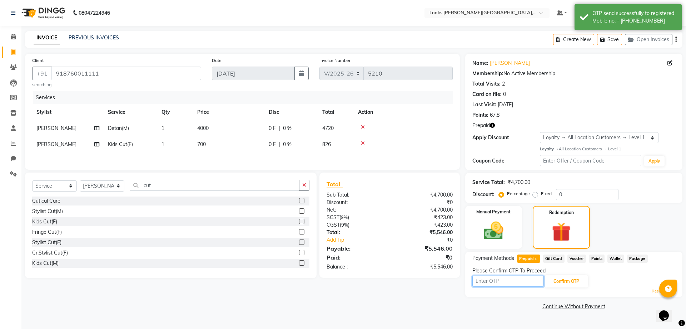
click at [501, 282] on input "text" at bounding box center [508, 280] width 71 height 11
type input "9054"
click at [566, 279] on button "Confirm OTP" at bounding box center [567, 281] width 44 height 12
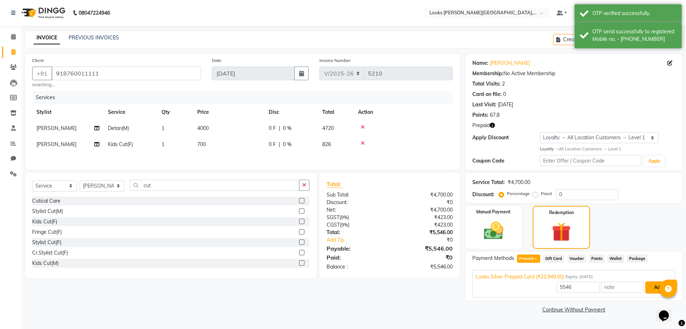
click at [657, 289] on button "Add" at bounding box center [659, 287] width 26 height 12
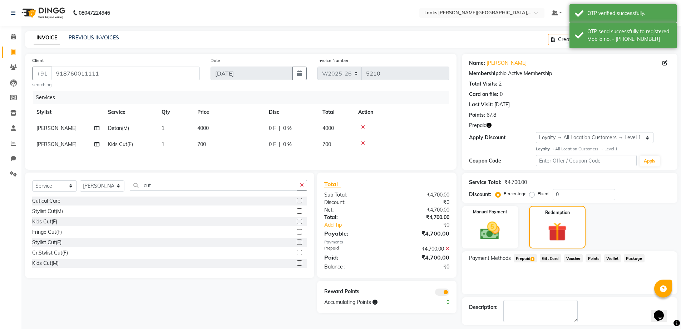
scroll to position [31, 0]
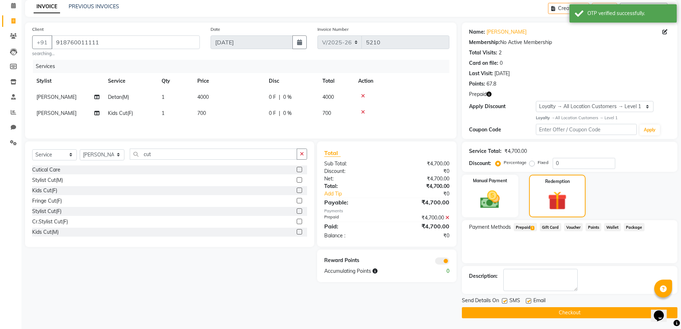
click at [550, 317] on button "Checkout" at bounding box center [570, 312] width 216 height 11
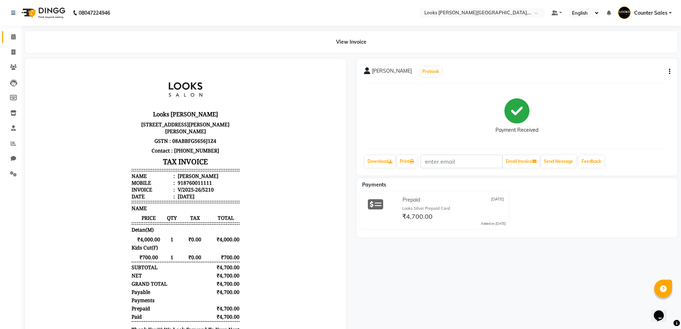
click at [8, 32] on link "Calendar" at bounding box center [10, 37] width 17 height 12
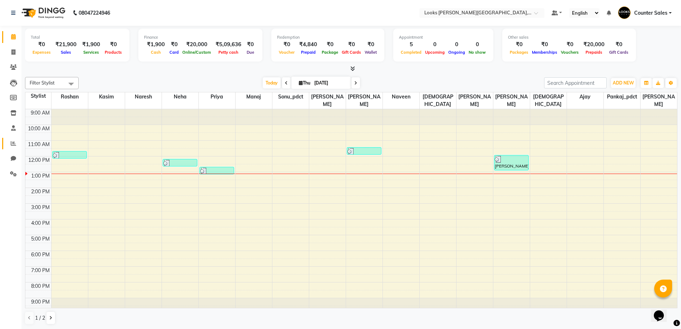
click at [16, 145] on icon at bounding box center [13, 142] width 5 height 5
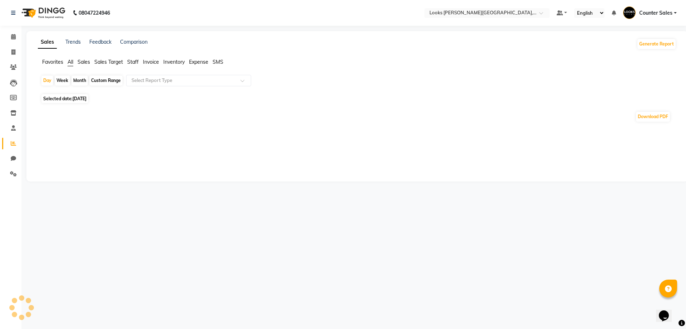
click at [62, 98] on span "Selected date: [DATE]" at bounding box center [64, 98] width 47 height 9
select select "9"
select select "2025"
click at [82, 99] on span "[DATE]" at bounding box center [80, 98] width 14 height 5
select select "9"
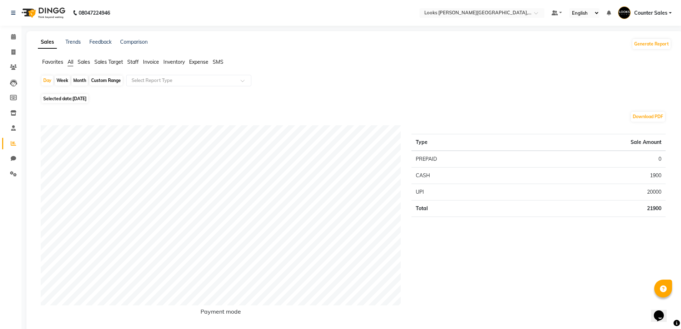
select select "2025"
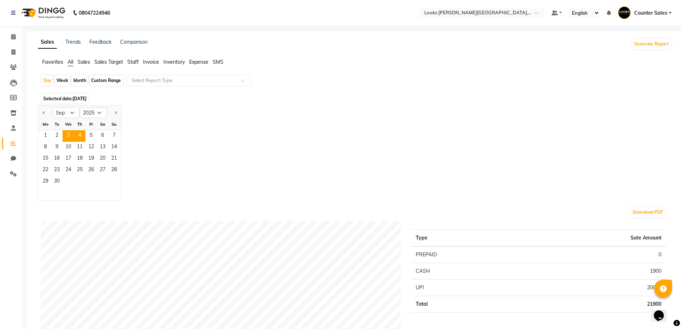
click at [67, 137] on span "3" at bounding box center [68, 135] width 11 height 11
click at [137, 65] on span "Staff" at bounding box center [132, 62] width 11 height 6
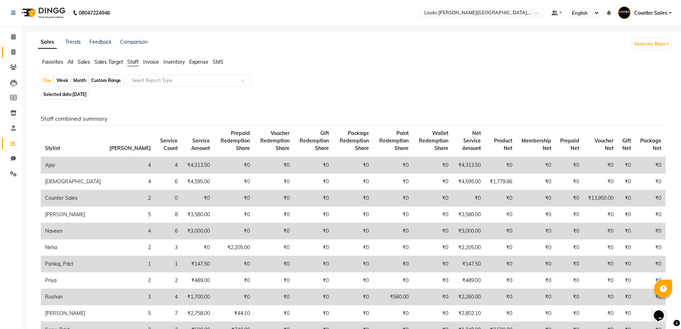
click at [13, 52] on icon at bounding box center [13, 51] width 4 height 5
select select "service"
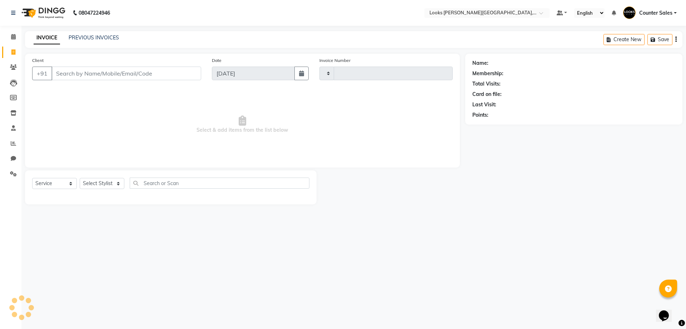
type input "5211"
select select "4385"
